Goal: Navigation & Orientation: Locate item on page

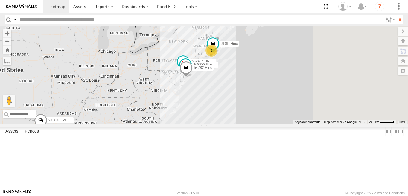
drag, startPoint x: 314, startPoint y: 116, endPoint x: 231, endPoint y: 132, distance: 83.8
click at [231, 124] on div "2 54782 Hino 245047 [PERSON_NAME] 245048 [PERSON_NAME] 468333 [PERSON_NAME] JTS…" at bounding box center [204, 75] width 408 height 98
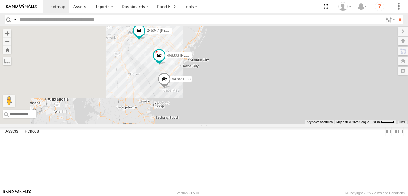
drag, startPoint x: 222, startPoint y: 98, endPoint x: 287, endPoint y: 146, distance: 80.8
click at [287, 124] on div "54782 Hino 245047 [PERSON_NAME] 245048 [PERSON_NAME] 468333 [PERSON_NAME] JTSP …" at bounding box center [204, 75] width 408 height 98
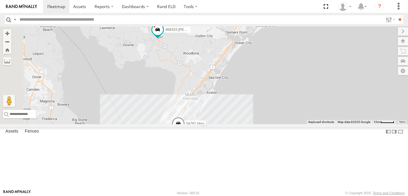
drag, startPoint x: 202, startPoint y: 90, endPoint x: 305, endPoint y: 119, distance: 107.2
click at [324, 123] on div "54782 Hino 245047 [PERSON_NAME] 245048 [PERSON_NAME] 468333 [PERSON_NAME] JTSP …" at bounding box center [204, 75] width 408 height 98
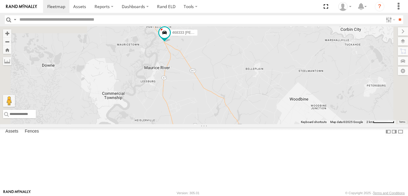
drag, startPoint x: 263, startPoint y: 56, endPoint x: 269, endPoint y: 129, distance: 72.5
click at [269, 124] on div "54782 Hino 245047 [PERSON_NAME] 245048 [PERSON_NAME] 468333 [PERSON_NAME] JTSP …" at bounding box center [204, 75] width 408 height 98
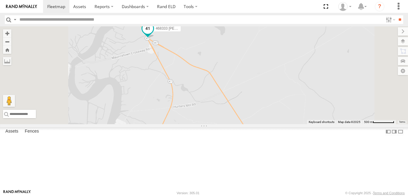
click at [153, 34] on span at bounding box center [147, 28] width 11 height 11
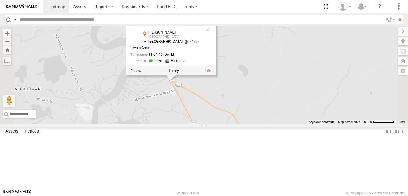
drag, startPoint x: 218, startPoint y: 102, endPoint x: 241, endPoint y: 147, distance: 50.3
click at [241, 124] on div "54782 Hino 245047 [PERSON_NAME] 245048 [PERSON_NAME] 468333 [PERSON_NAME] JTSP …" at bounding box center [204, 75] width 408 height 98
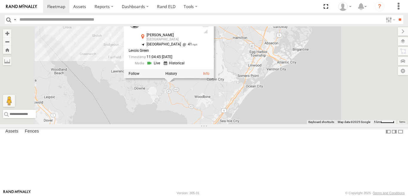
click at [293, 124] on div "54782 Hino 245047 [PERSON_NAME] 245048 [PERSON_NAME] 468333 [PERSON_NAME] JTSP …" at bounding box center [204, 75] width 408 height 98
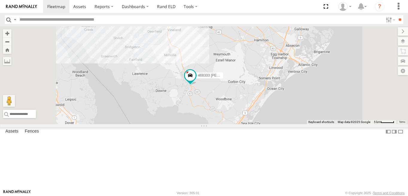
drag, startPoint x: 266, startPoint y: 134, endPoint x: 289, endPoint y: 136, distance: 23.1
click at [289, 124] on div "54782 Hino 245047 [PERSON_NAME] 245048 [PERSON_NAME] 468333 [PERSON_NAME] JTSP …" at bounding box center [204, 75] width 408 height 98
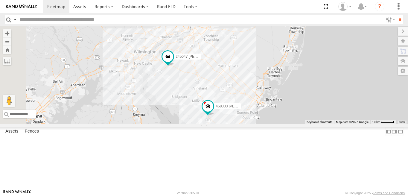
drag, startPoint x: 226, startPoint y: 88, endPoint x: 252, endPoint y: 129, distance: 48.0
click at [252, 124] on div "54782 Hino 245047 [PERSON_NAME] 245048 [PERSON_NAME] 468333 [PERSON_NAME] JTSP …" at bounding box center [204, 75] width 408 height 98
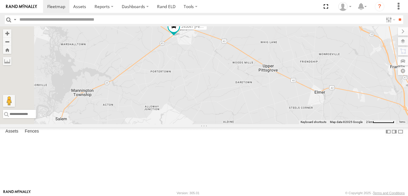
drag, startPoint x: 240, startPoint y: 82, endPoint x: 262, endPoint y: 109, distance: 34.9
click at [262, 110] on div "54782 Hino 245047 [PERSON_NAME] 245048 [PERSON_NAME] 468333 [PERSON_NAME] JTSP …" at bounding box center [204, 75] width 408 height 98
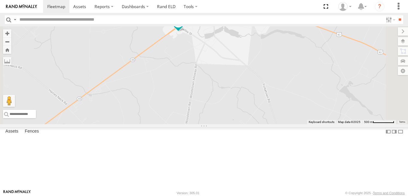
drag, startPoint x: 246, startPoint y: 62, endPoint x: 268, endPoint y: 123, distance: 64.4
click at [268, 123] on div "54782 Hino 245047 [PERSON_NAME] 245048 [PERSON_NAME] 468333 [PERSON_NAME] JTSP …" at bounding box center [204, 75] width 408 height 98
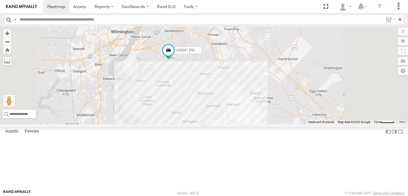
drag, startPoint x: 269, startPoint y: 131, endPoint x: 253, endPoint y: 118, distance: 21.2
click at [253, 118] on div "54782 Hino 245047 [PERSON_NAME] 245048 [PERSON_NAME] 468333 [PERSON_NAME] JTSP …" at bounding box center [204, 75] width 408 height 98
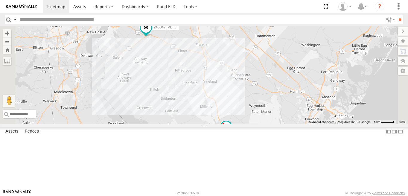
drag, startPoint x: 281, startPoint y: 144, endPoint x: 256, endPoint y: 118, distance: 35.5
click at [256, 118] on div "54782 Hino 245047 [PERSON_NAME] 245048 [PERSON_NAME] 468333 [PERSON_NAME] JTSP …" at bounding box center [204, 75] width 408 height 98
